Goal: Check status: Check status

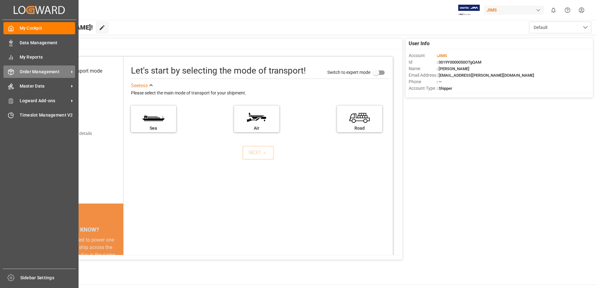
click at [42, 74] on span "Order Management" at bounding box center [44, 72] width 49 height 7
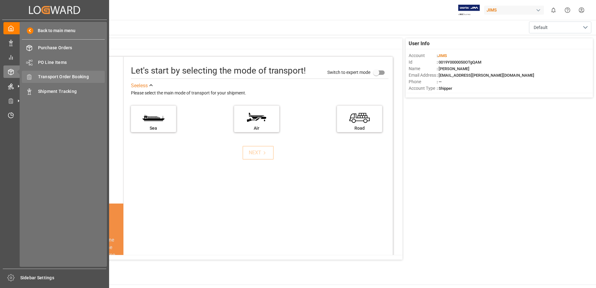
click at [69, 75] on span "Transport Order Booking" at bounding box center [71, 77] width 67 height 7
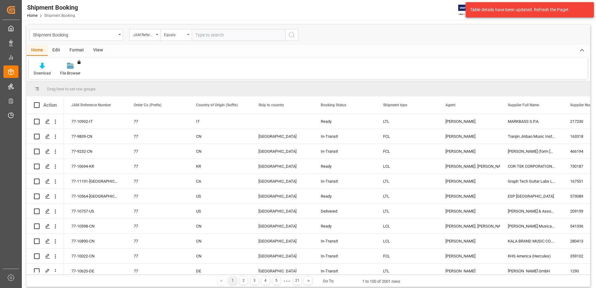
click at [243, 29] on input "text" at bounding box center [239, 35] width 94 height 12
click at [230, 38] on input "77-10427-ID" at bounding box center [239, 35] width 94 height 12
type input "77-10427-ID"
click at [293, 36] on icon "search button" at bounding box center [291, 34] width 7 height 7
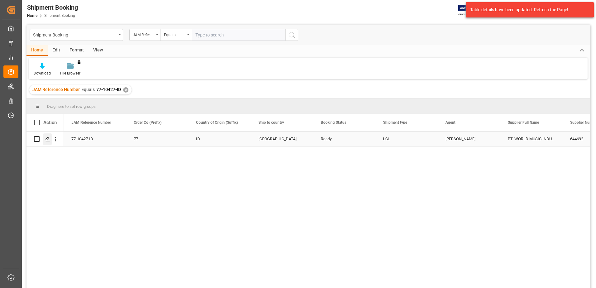
click at [46, 143] on div "Press SPACE to select this row." at bounding box center [47, 139] width 9 height 12
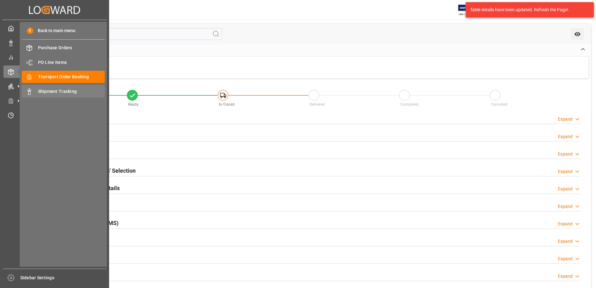
click at [51, 89] on span "Shipment Tracking" at bounding box center [71, 91] width 67 height 7
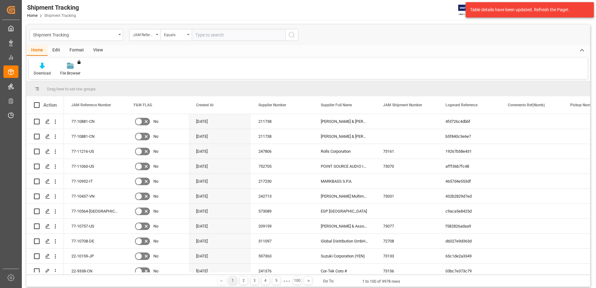
click at [258, 36] on input "text" at bounding box center [239, 35] width 94 height 12
type input "77-10427-ID"
click at [294, 37] on icon "search button" at bounding box center [291, 34] width 7 height 7
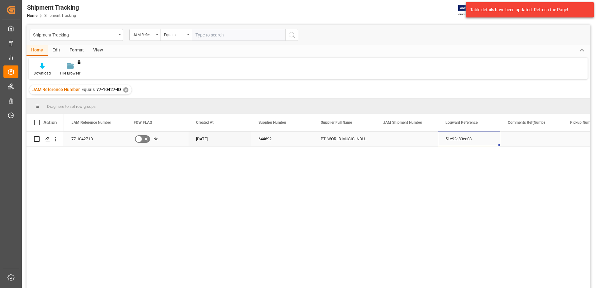
click at [454, 142] on div "51e92e83cc08" at bounding box center [469, 139] width 62 height 15
click at [50, 140] on icon "Press SPACE to select this row." at bounding box center [47, 139] width 5 height 5
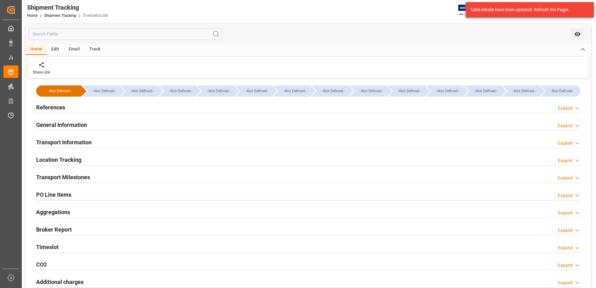
click at [58, 142] on h2 "Transport Information" at bounding box center [64, 142] width 56 height 8
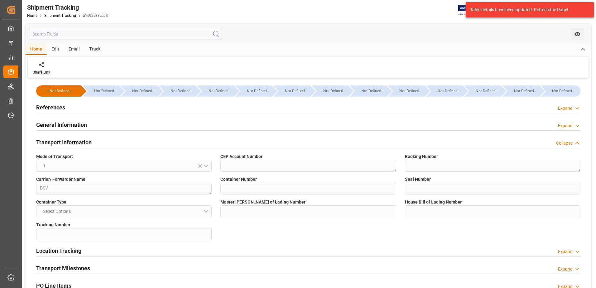
click at [48, 128] on h2 "General Information" at bounding box center [61, 125] width 51 height 8
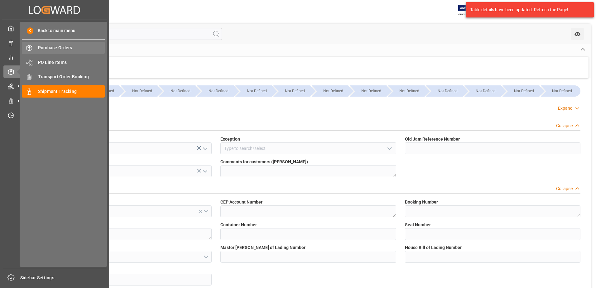
click at [51, 51] on div "Purchase Orders Purchase Orders" at bounding box center [63, 48] width 83 height 12
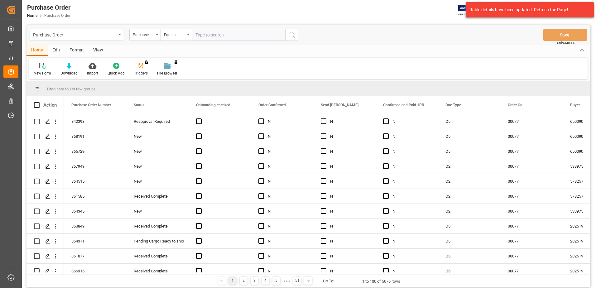
click at [203, 38] on input "text" at bounding box center [239, 35] width 94 height 12
type input "841280"
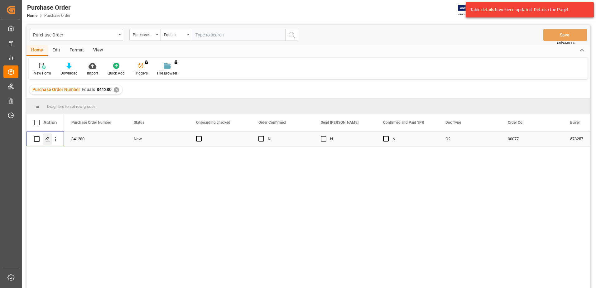
click at [47, 140] on polygon "Press SPACE to select this row." at bounding box center [47, 138] width 3 height 3
